Goal: Find specific page/section: Find specific page/section

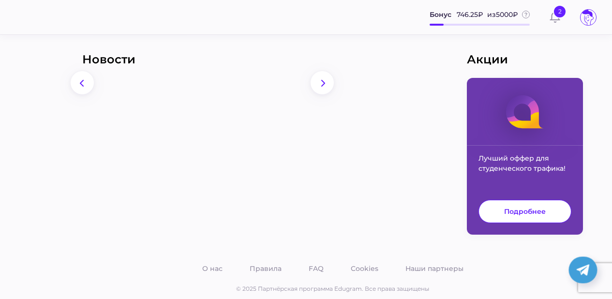
scroll to position [370, 0]
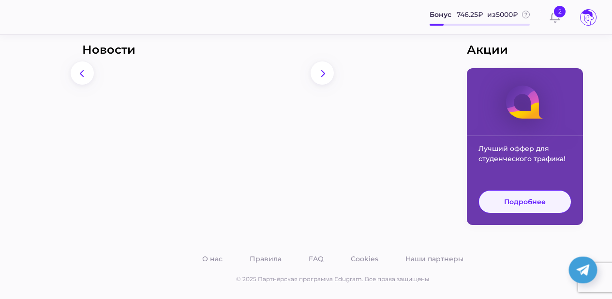
click at [513, 206] on link "Подробнее" at bounding box center [525, 201] width 93 height 23
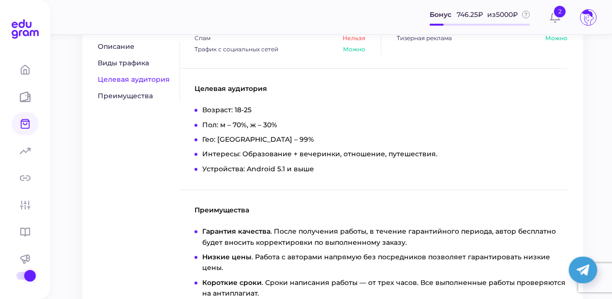
scroll to position [614, 0]
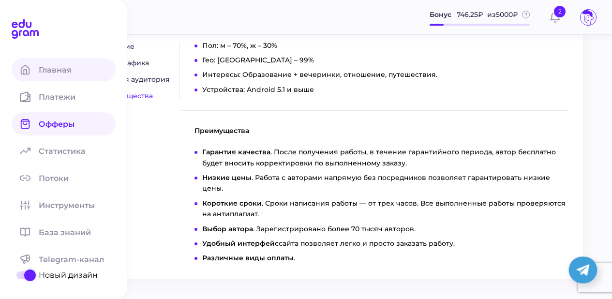
click at [60, 69] on span "Главная" at bounding box center [61, 69] width 45 height 9
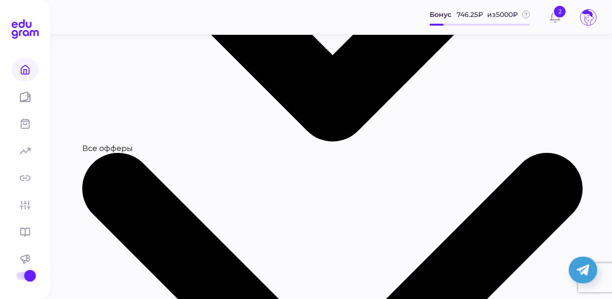
scroll to position [379, 0]
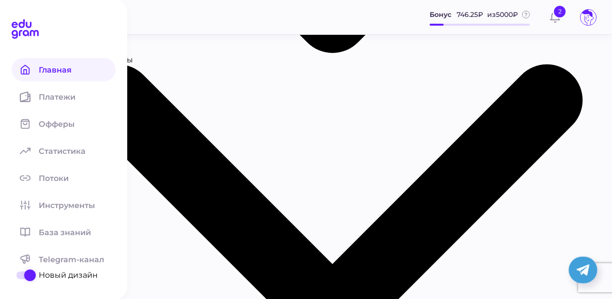
click at [50, 71] on span "Главная" at bounding box center [61, 69] width 45 height 9
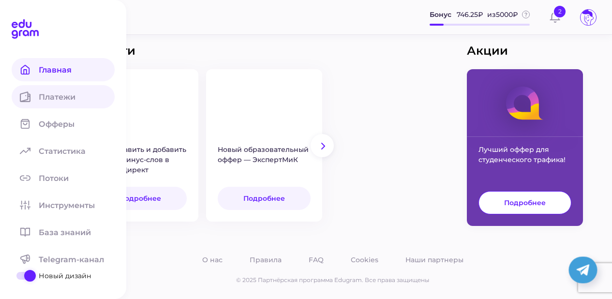
click at [65, 98] on span "Платежи" at bounding box center [63, 96] width 48 height 9
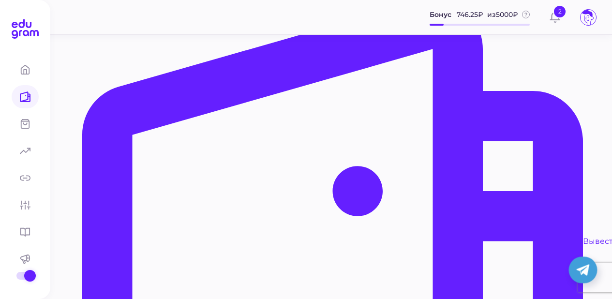
scroll to position [320, 0]
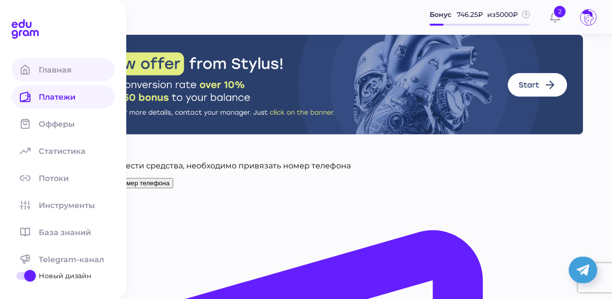
click at [45, 69] on span "Главная" at bounding box center [61, 69] width 45 height 9
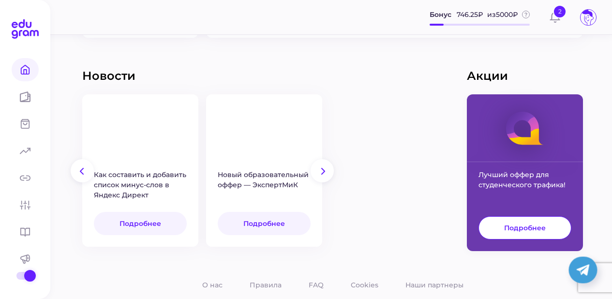
scroll to position [379, 0]
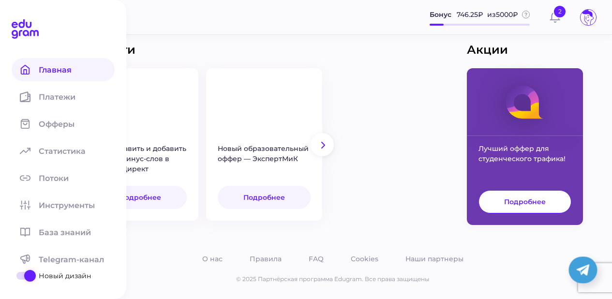
click at [26, 30] on icon at bounding box center [26, 33] width 6 height 6
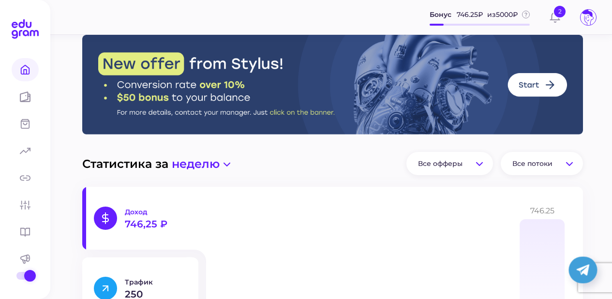
scroll to position [379, 0]
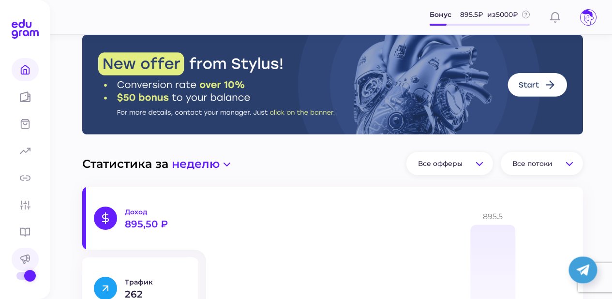
scroll to position [379, 0]
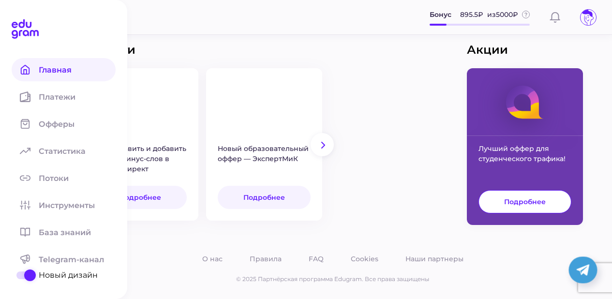
click at [24, 272] on div at bounding box center [25, 276] width 10 height 8
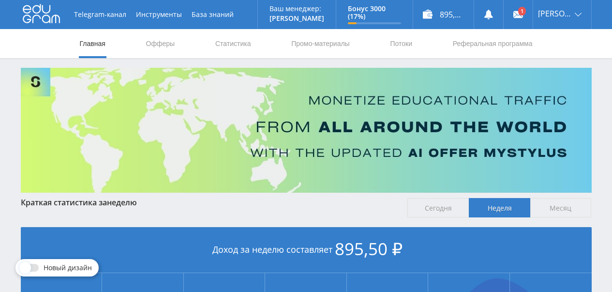
click at [460, 207] on span "Сегодня" at bounding box center [438, 207] width 61 height 19
click at [0, 0] on input "Сегодня" at bounding box center [0, 0] width 0 height 0
